Goal: Transaction & Acquisition: Purchase product/service

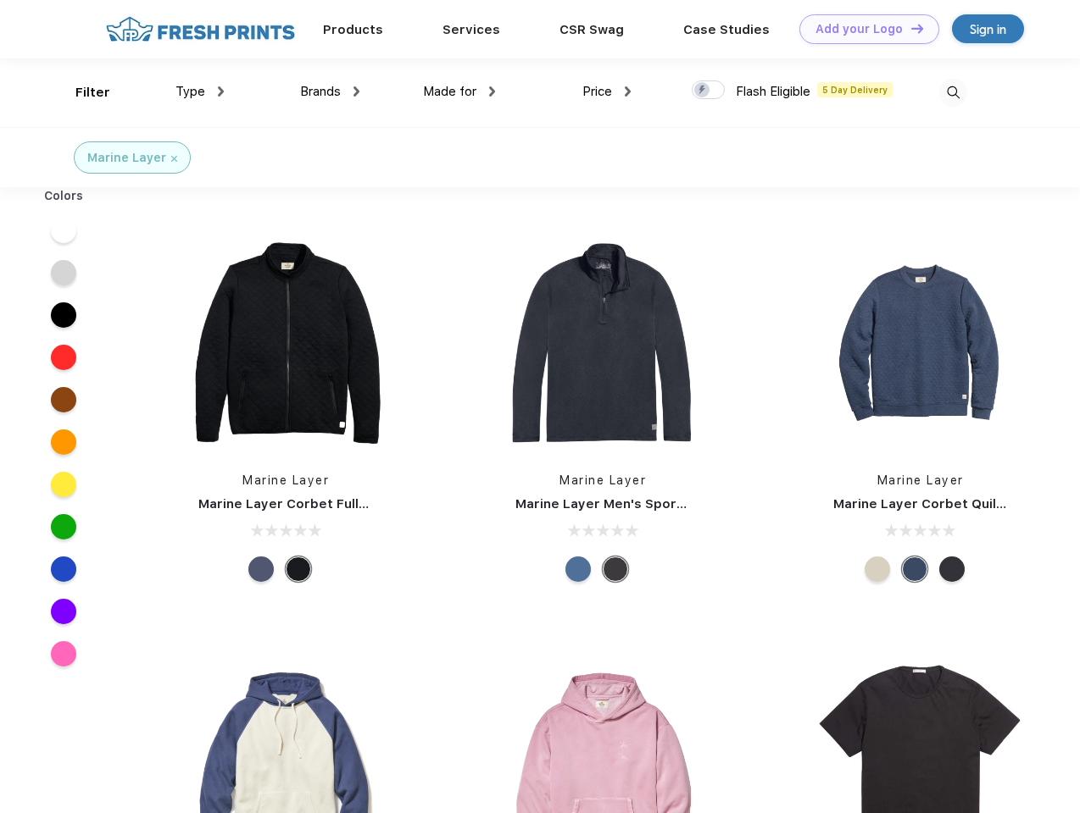
scroll to position [1, 0]
click at [863, 29] on link "Add your Logo Design Tool" at bounding box center [869, 29] width 140 height 30
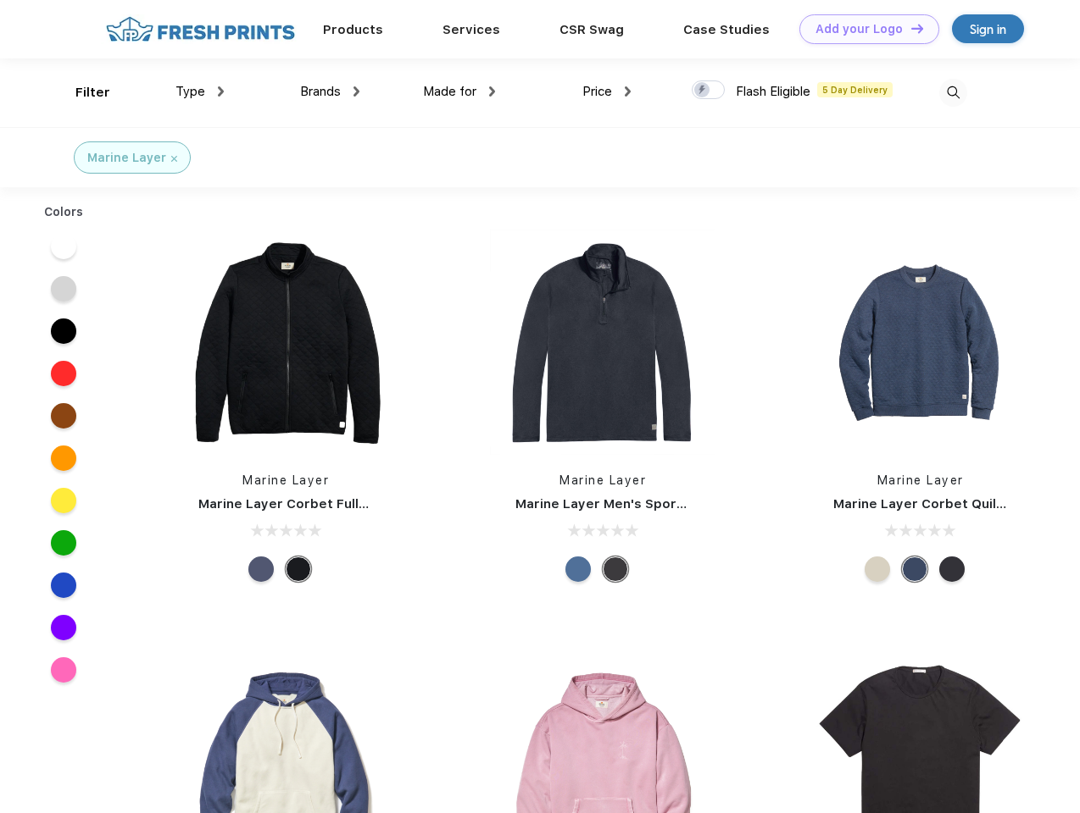
click at [0, 0] on div "Design Tool" at bounding box center [0, 0] width 0 height 0
click at [909, 28] on link "Add your Logo Design Tool" at bounding box center [869, 29] width 140 height 30
click at [81, 92] on div "Filter" at bounding box center [92, 92] width 35 height 19
click at [200, 92] on span "Type" at bounding box center [190, 91] width 30 height 15
click at [330, 92] on span "Brands" at bounding box center [320, 91] width 41 height 15
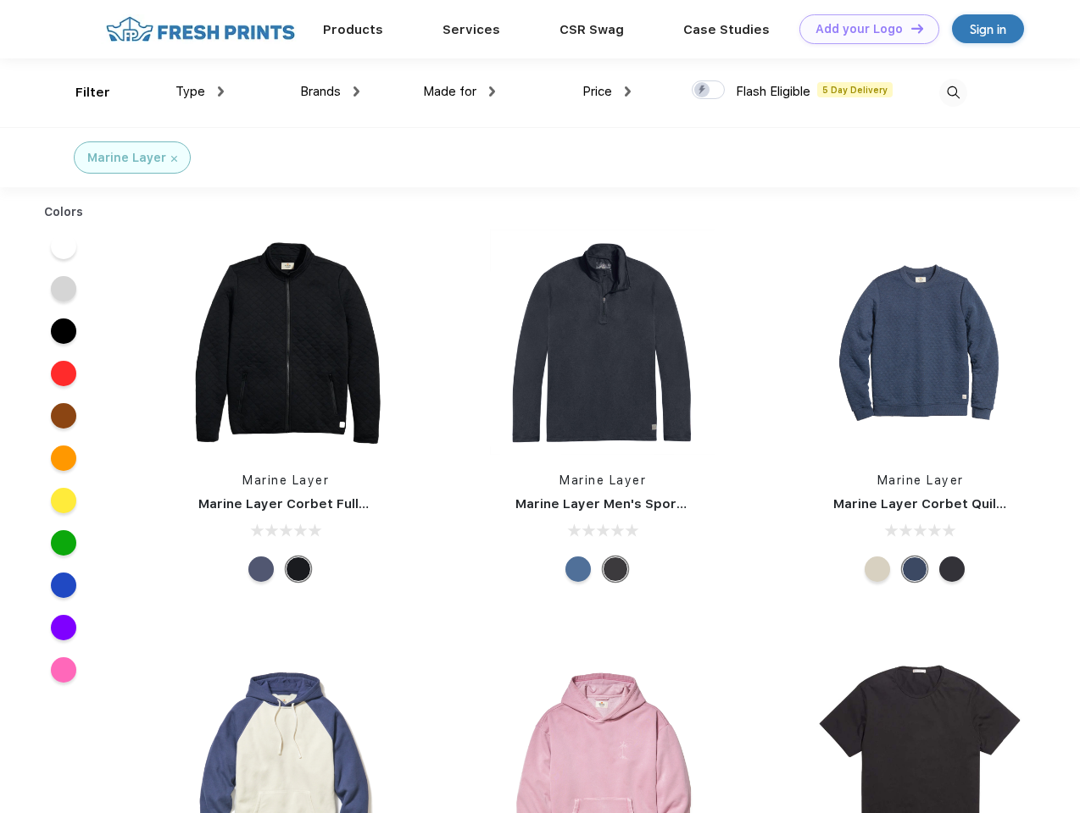
click at [459, 92] on span "Made for" at bounding box center [449, 91] width 53 height 15
click at [607, 92] on span "Price" at bounding box center [597, 91] width 30 height 15
click at [708, 91] on div at bounding box center [707, 89] width 33 height 19
click at [702, 91] on input "checkbox" at bounding box center [696, 85] width 11 height 11
click at [952, 92] on img at bounding box center [953, 93] width 28 height 28
